Goal: Information Seeking & Learning: Learn about a topic

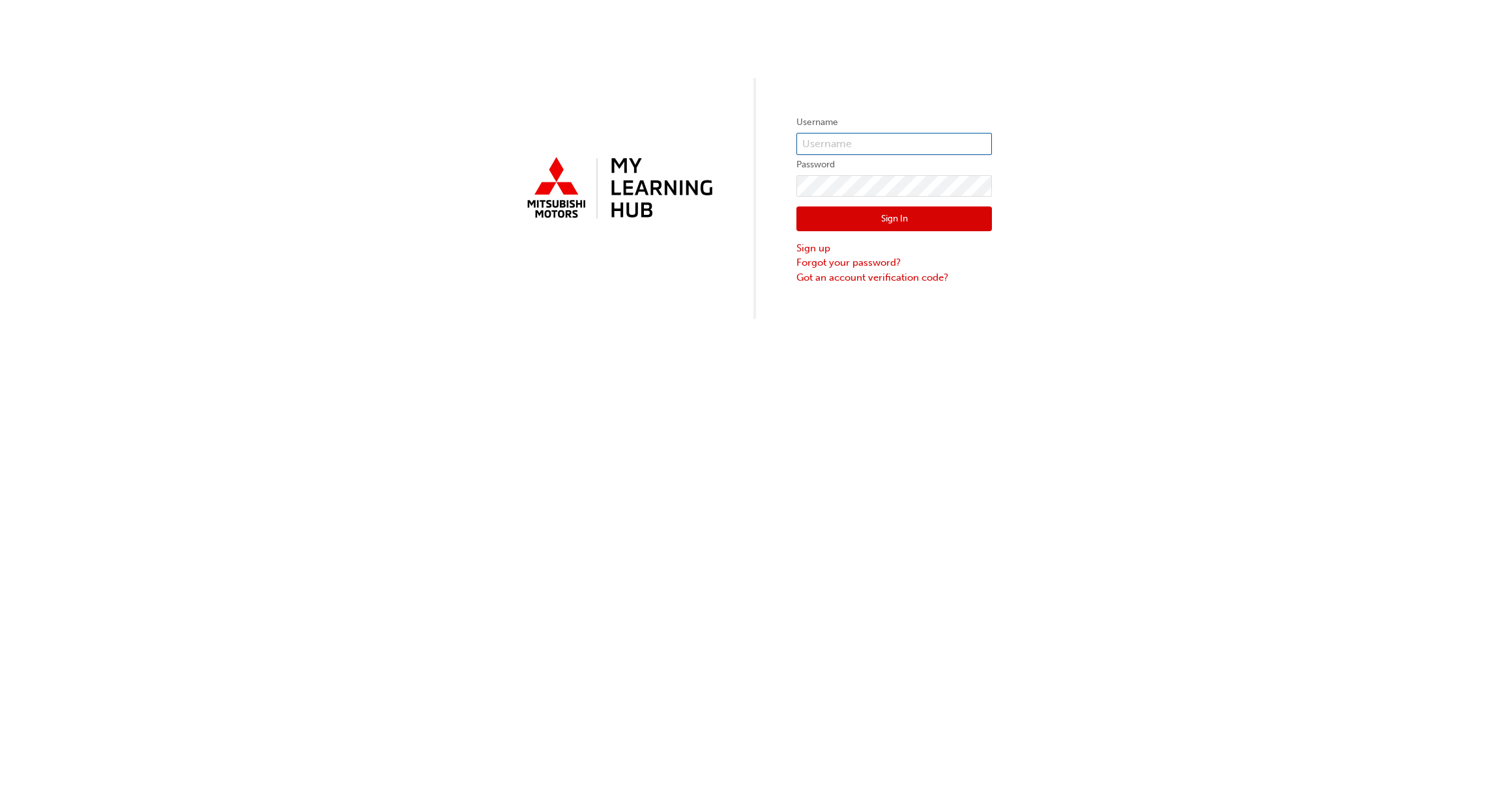
type input "0005000564"
click at [887, 218] on button "Sign In" at bounding box center [893, 219] width 195 height 25
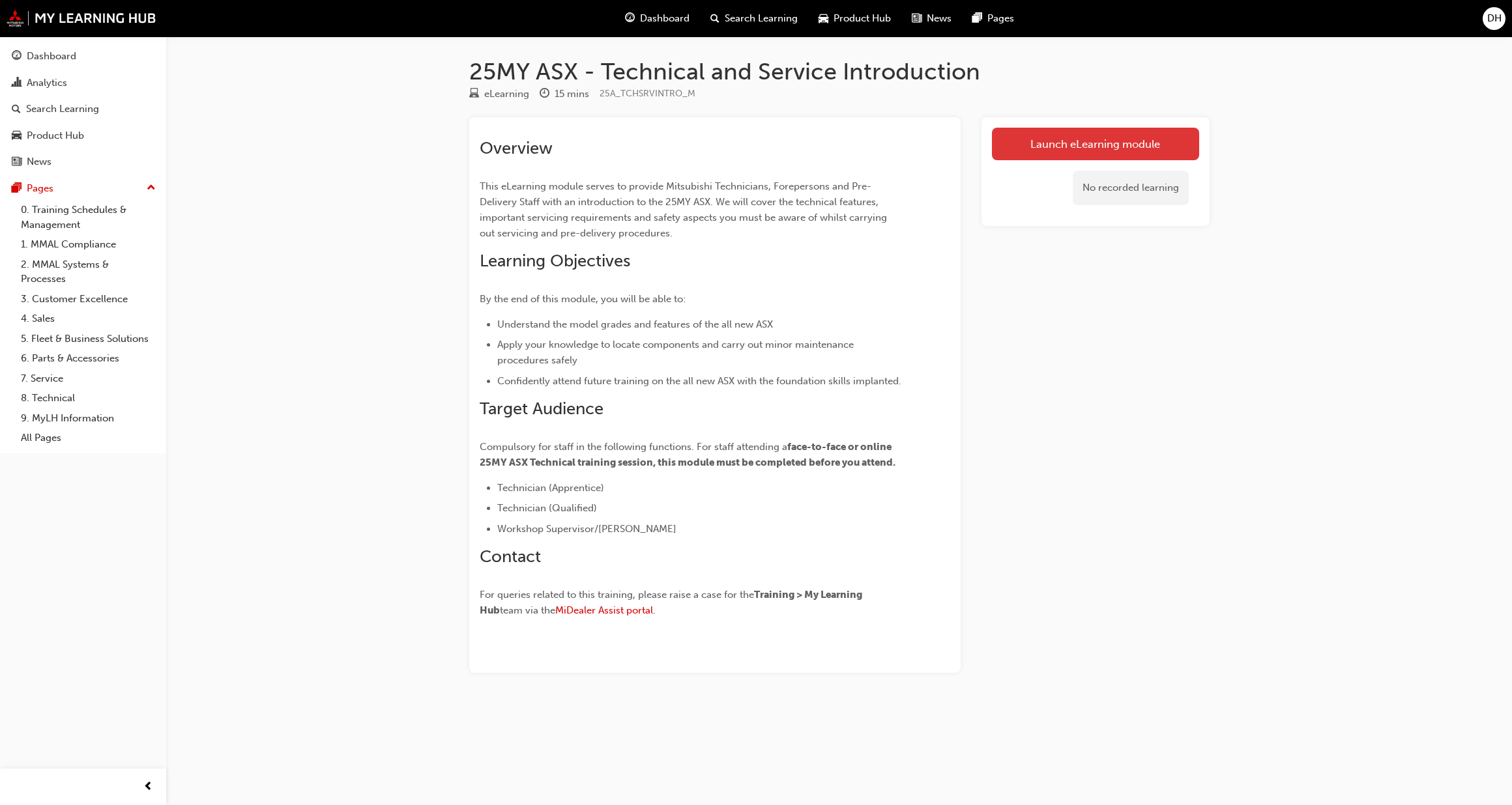
click at [1076, 147] on link "Launch eLearning module" at bounding box center [1096, 144] width 207 height 33
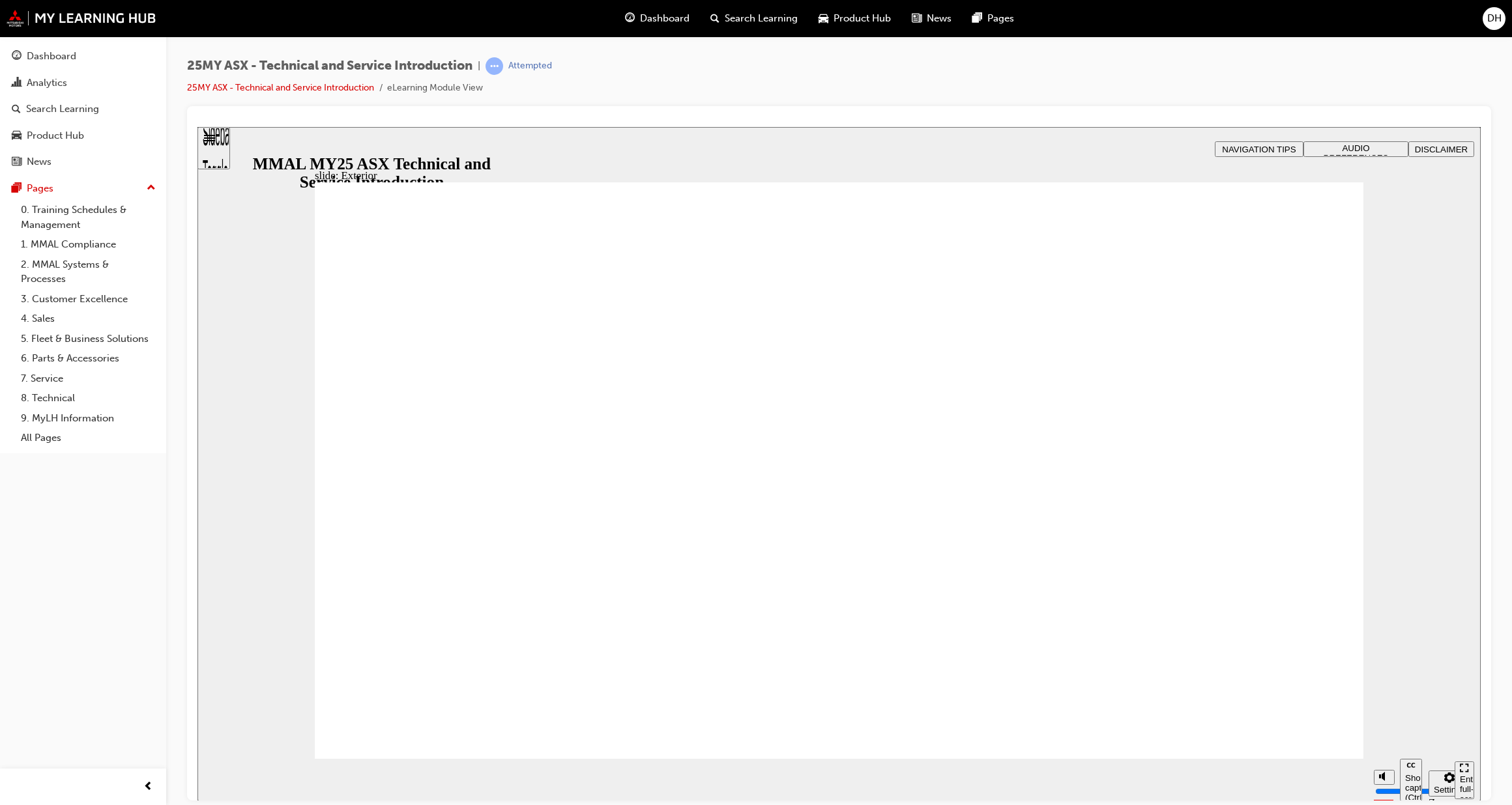
click at [1446, 368] on div "slide: Exterior Rectangle 2 Freeform 2 Oval 1 Oval 1 Oval 1 Freeform pause icon…" at bounding box center [839, 464] width 1283 height 674
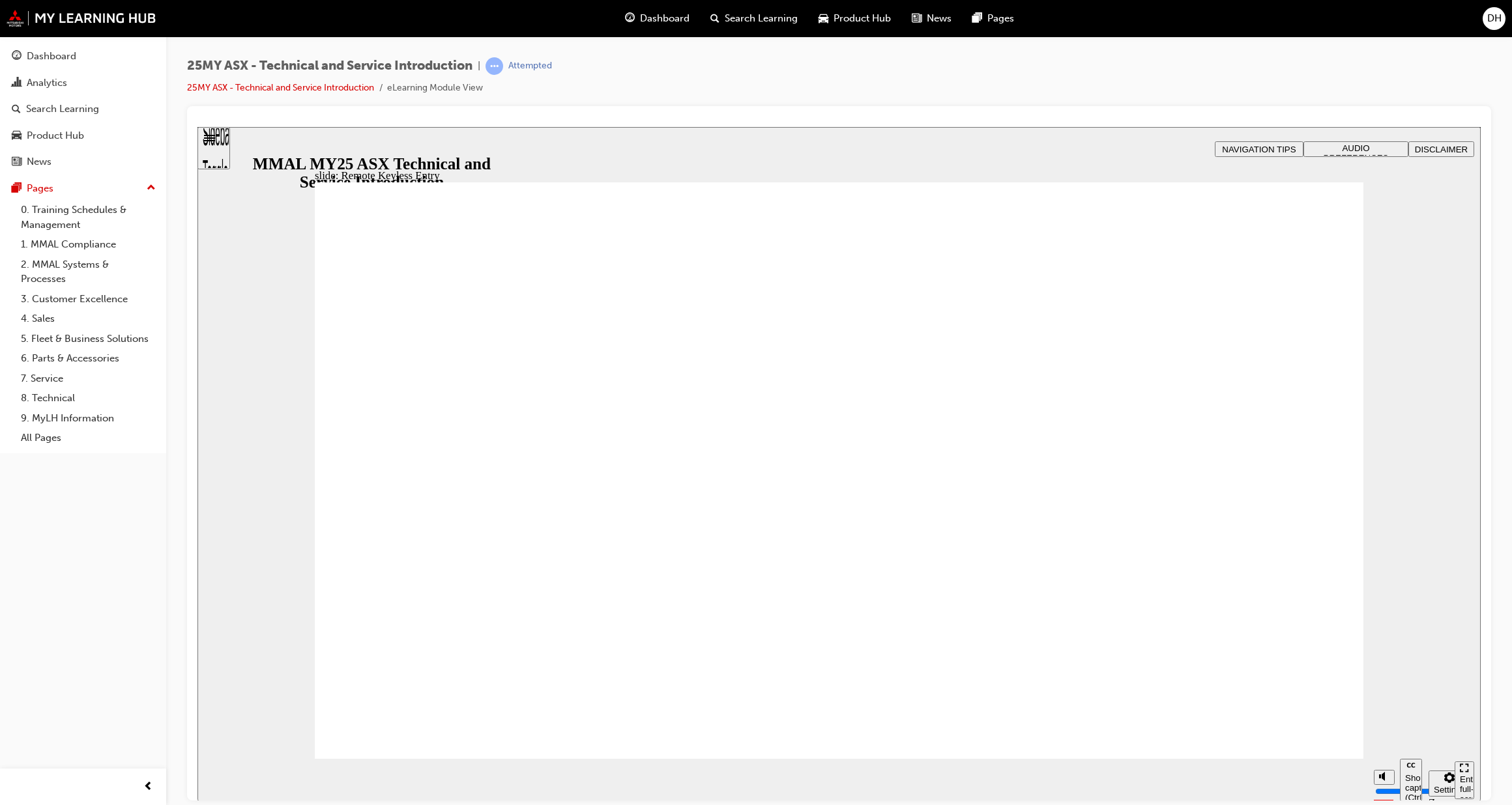
type input "20"
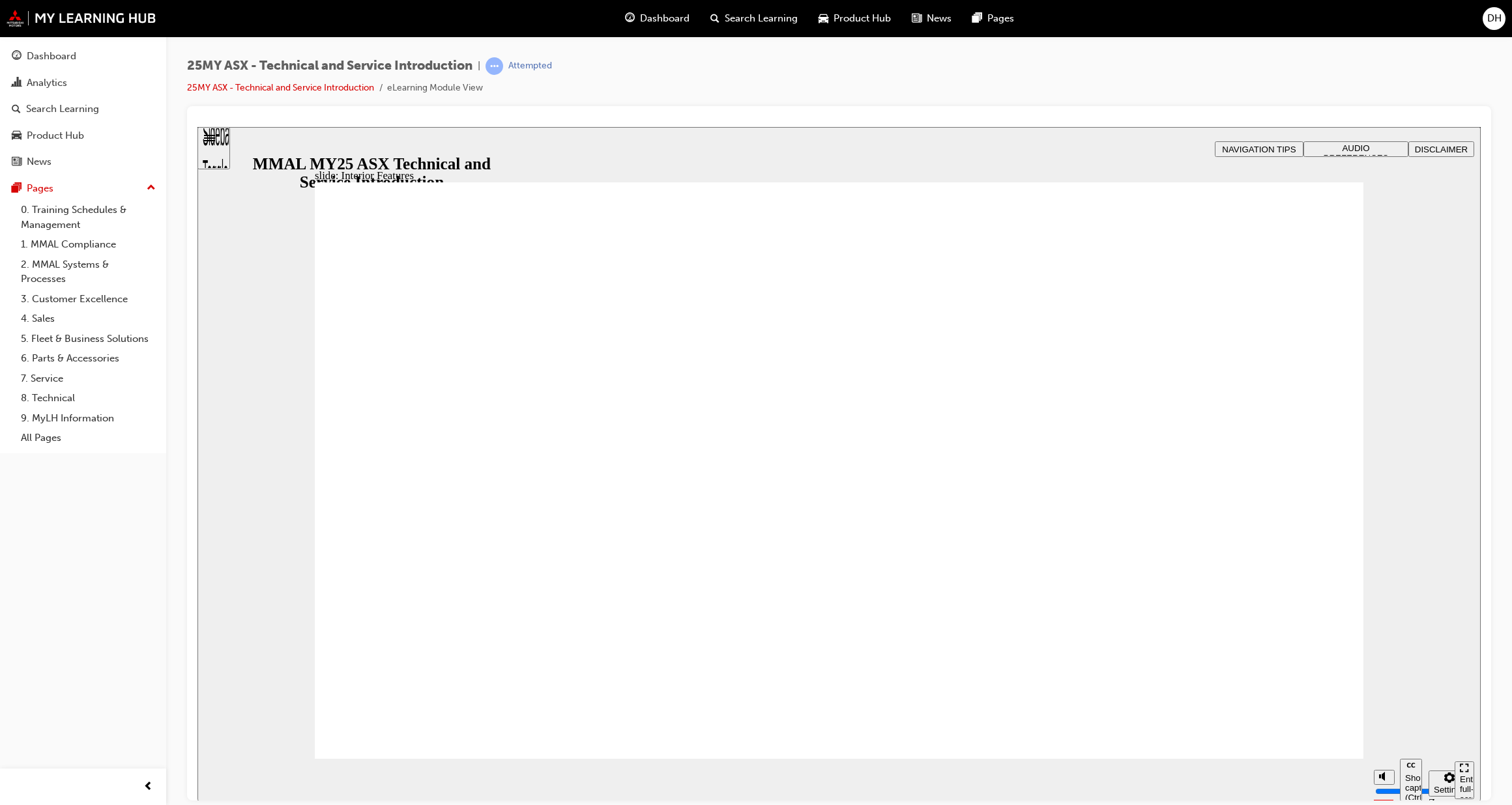
type input "17"
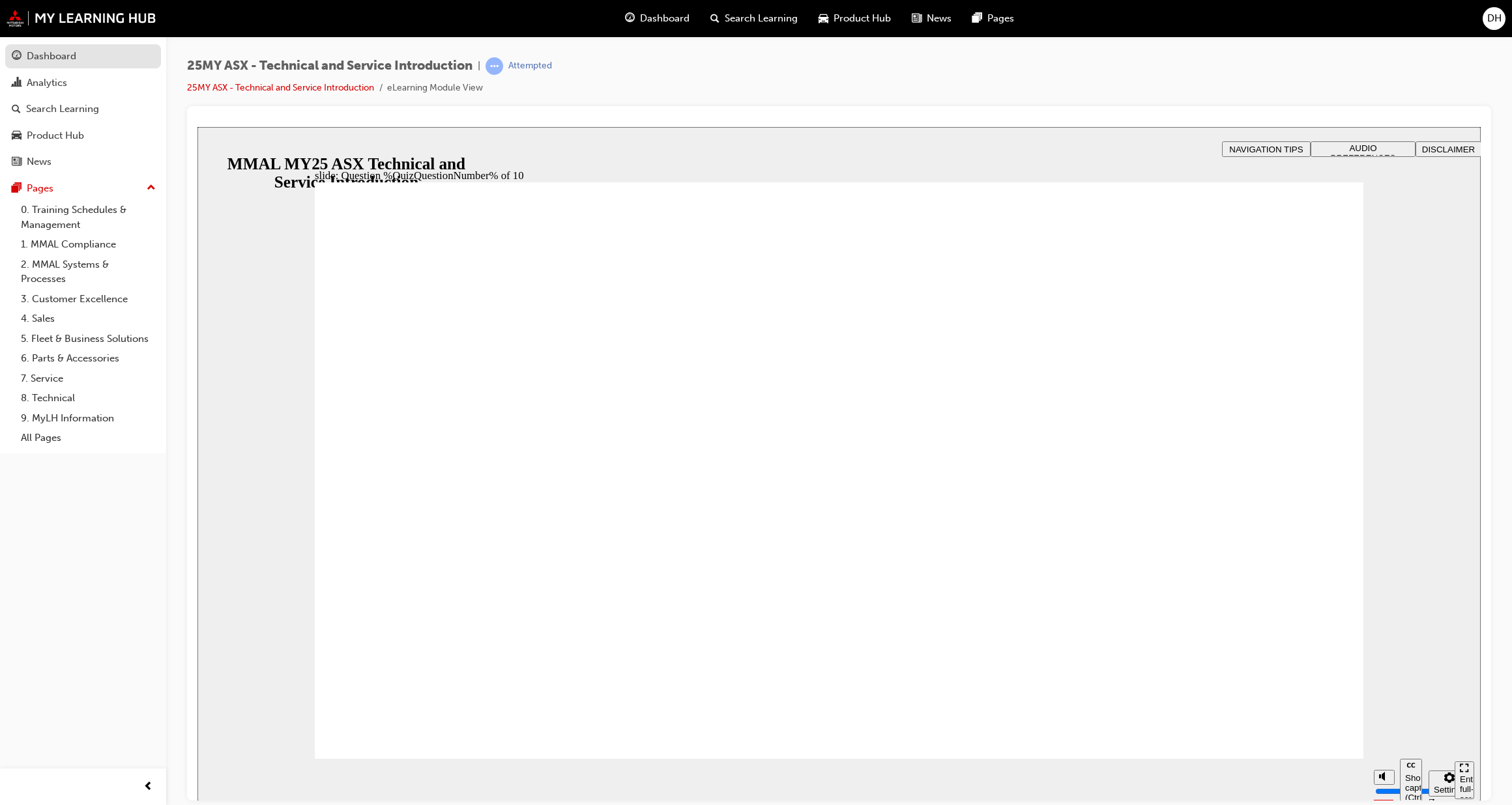
click at [53, 52] on div "Dashboard" at bounding box center [52, 56] width 50 height 15
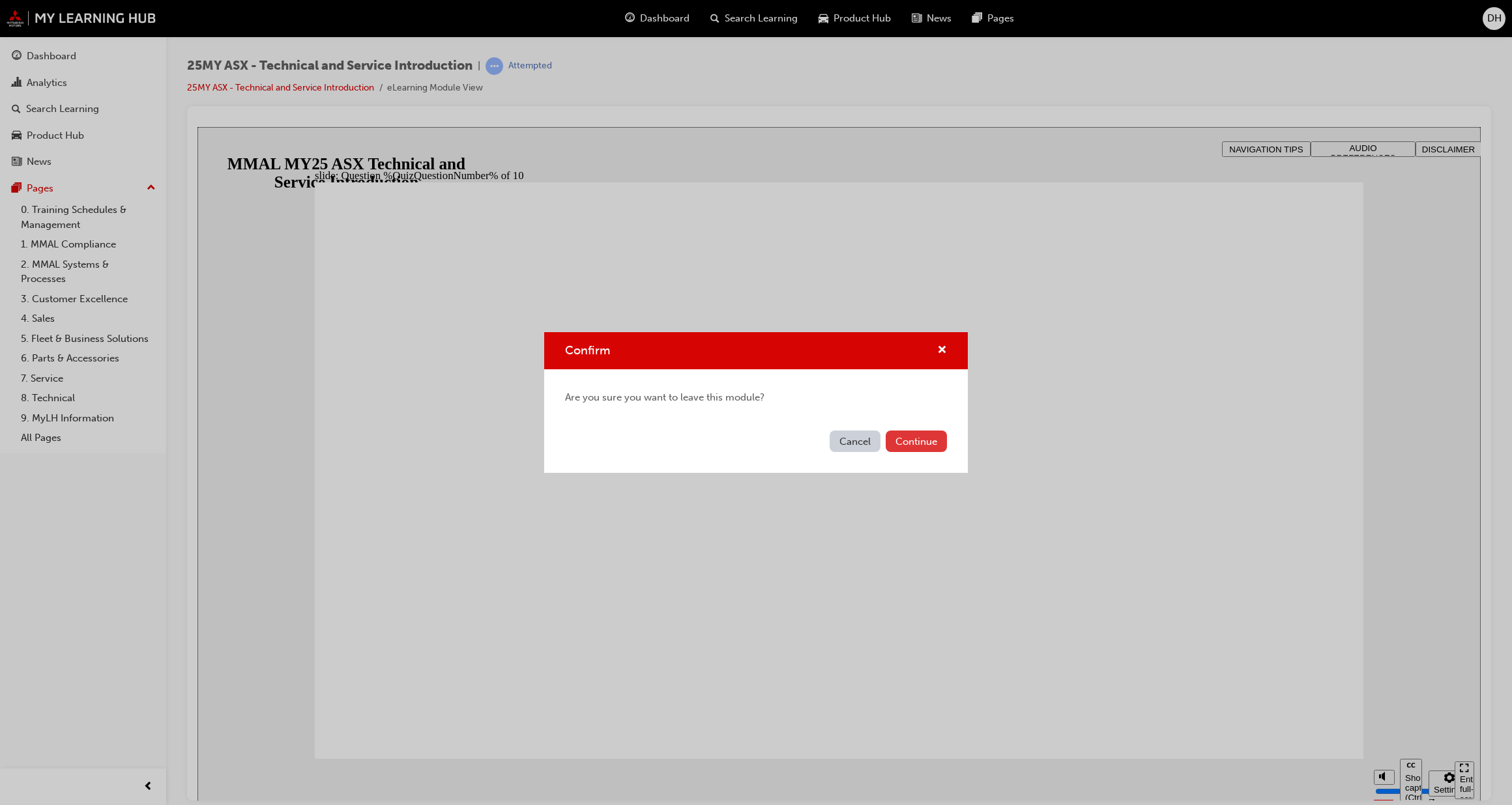
click at [907, 442] on button "Continue" at bounding box center [916, 442] width 61 height 21
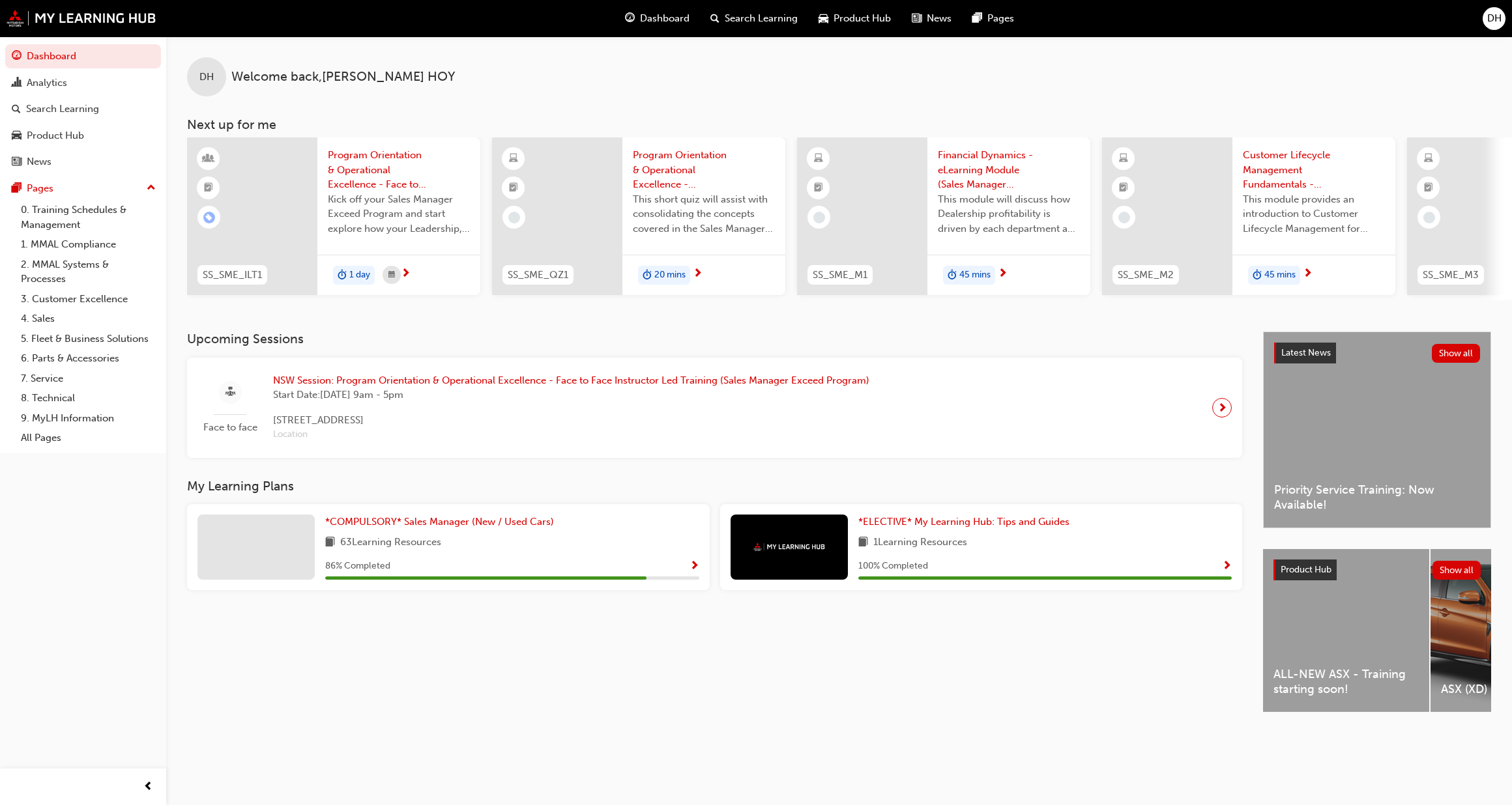
click at [1495, 21] on span "DH" at bounding box center [1494, 18] width 14 height 15
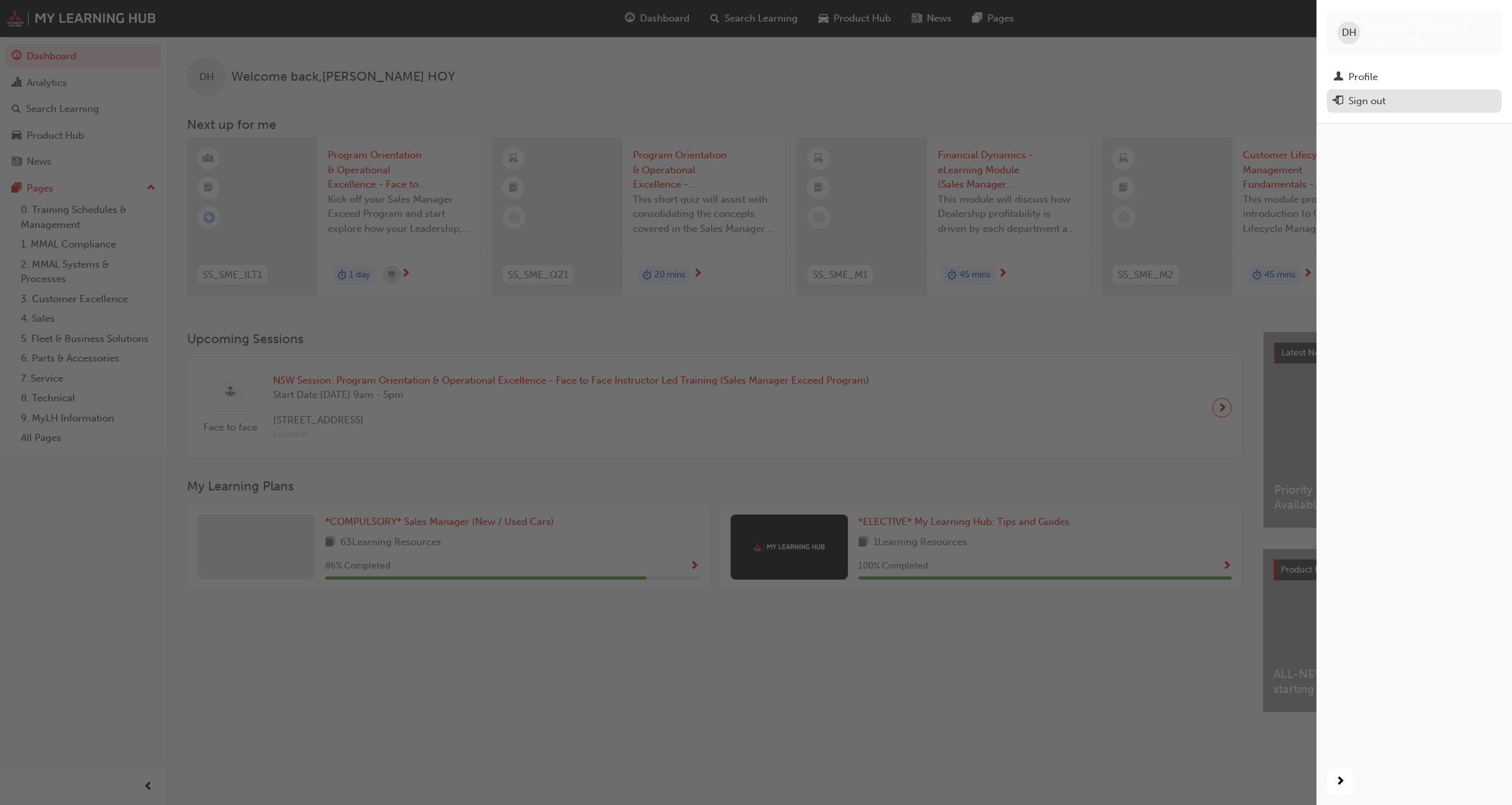
click at [1355, 100] on div "Sign out" at bounding box center [1367, 101] width 37 height 15
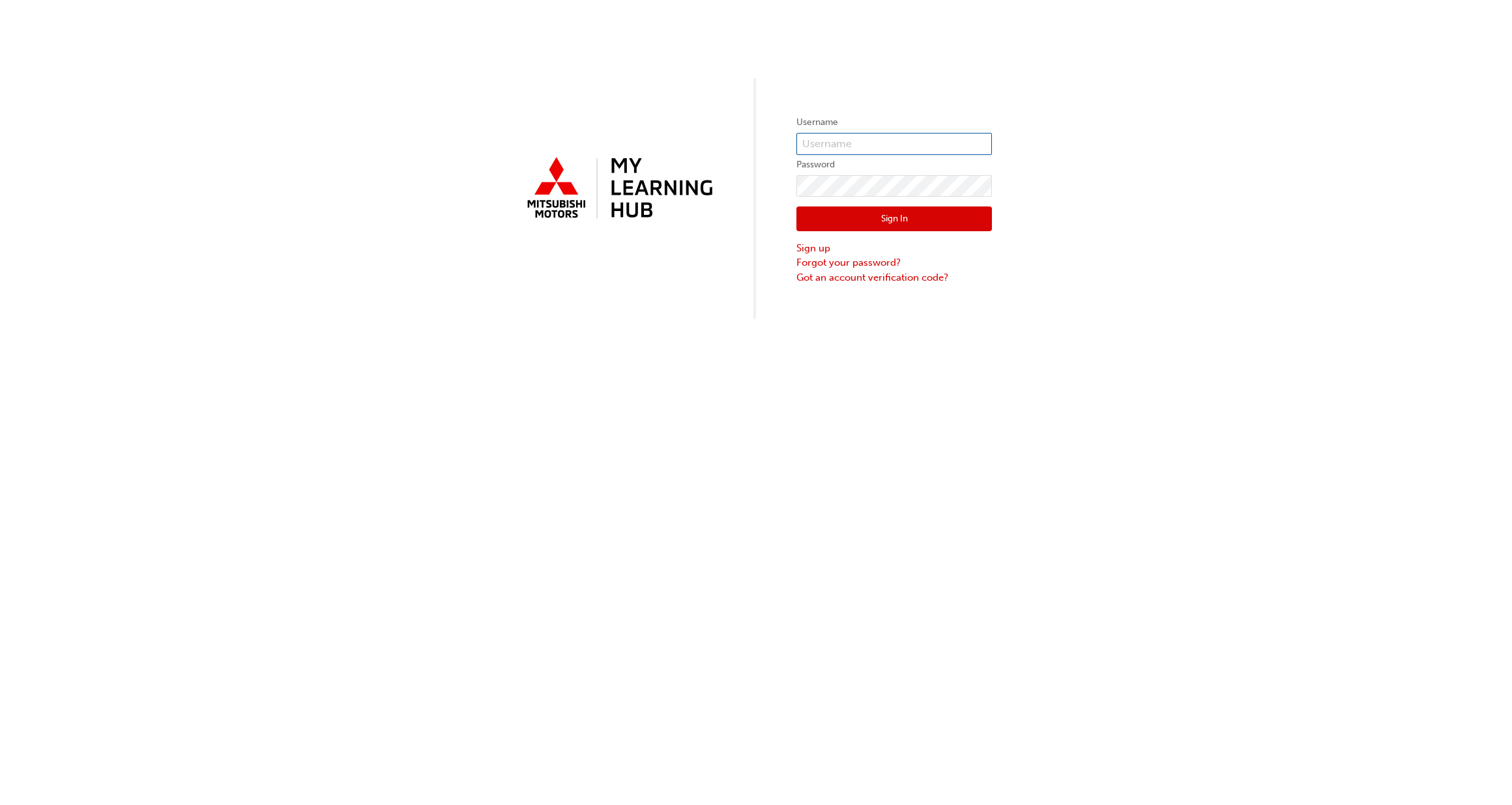
type input "0005000564"
click at [922, 222] on button "Sign In" at bounding box center [893, 219] width 195 height 25
